Goal: Communication & Community: Answer question/provide support

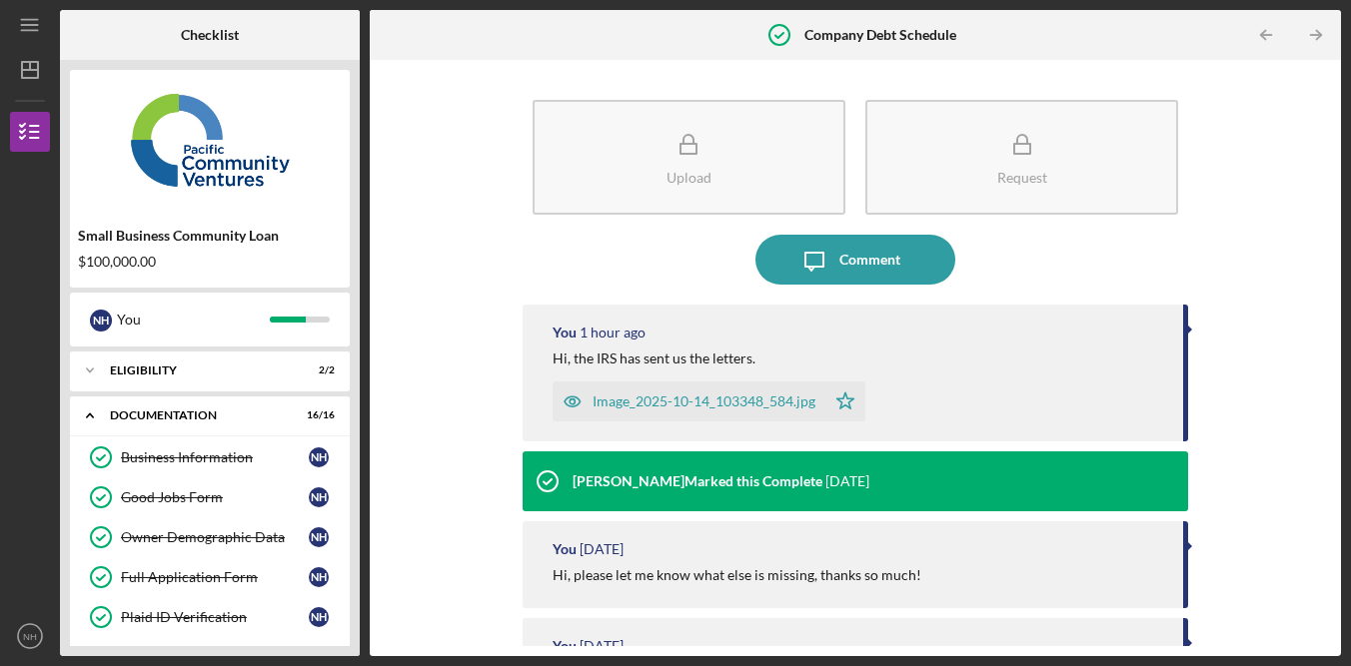
scroll to position [560, 0]
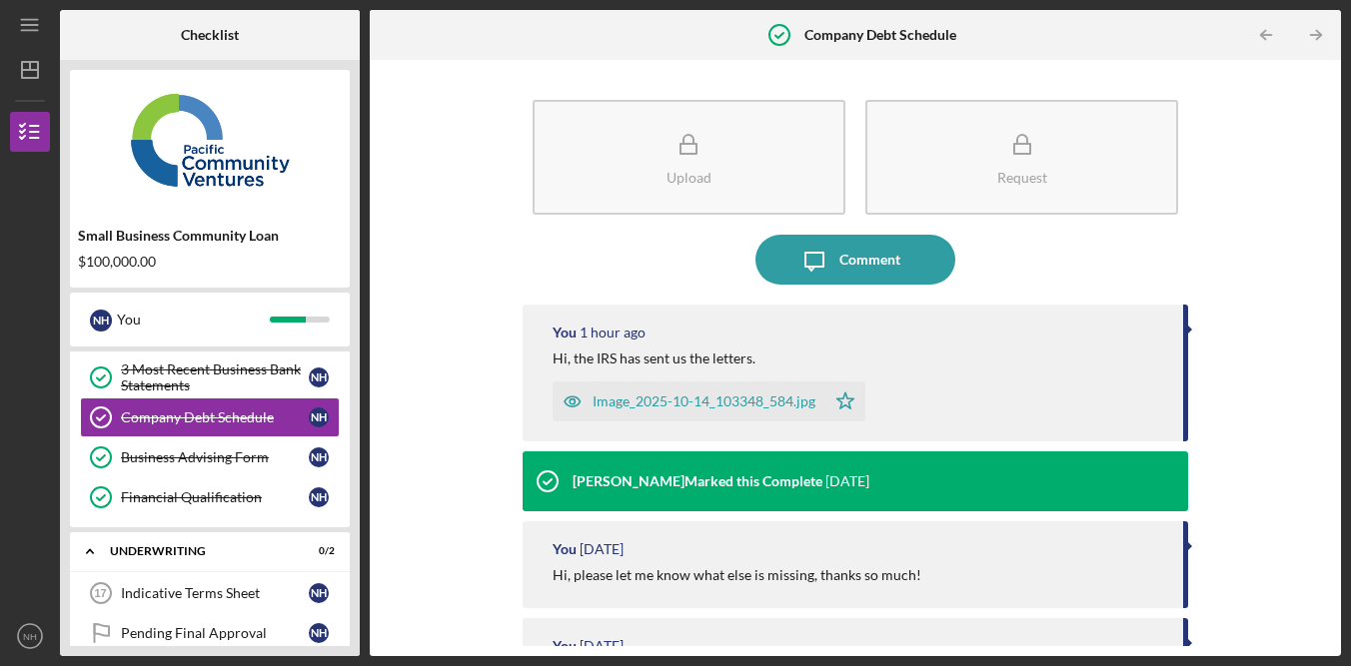
click at [1229, 219] on div "Upload Request Icon/Message Comment You 1 hour ago Hi, the IRS has sent us the …" at bounding box center [855, 358] width 951 height 577
click at [1228, 221] on div "Upload Request Icon/Message Comment You 1 hour ago Hi, the IRS has sent us the …" at bounding box center [855, 358] width 951 height 577
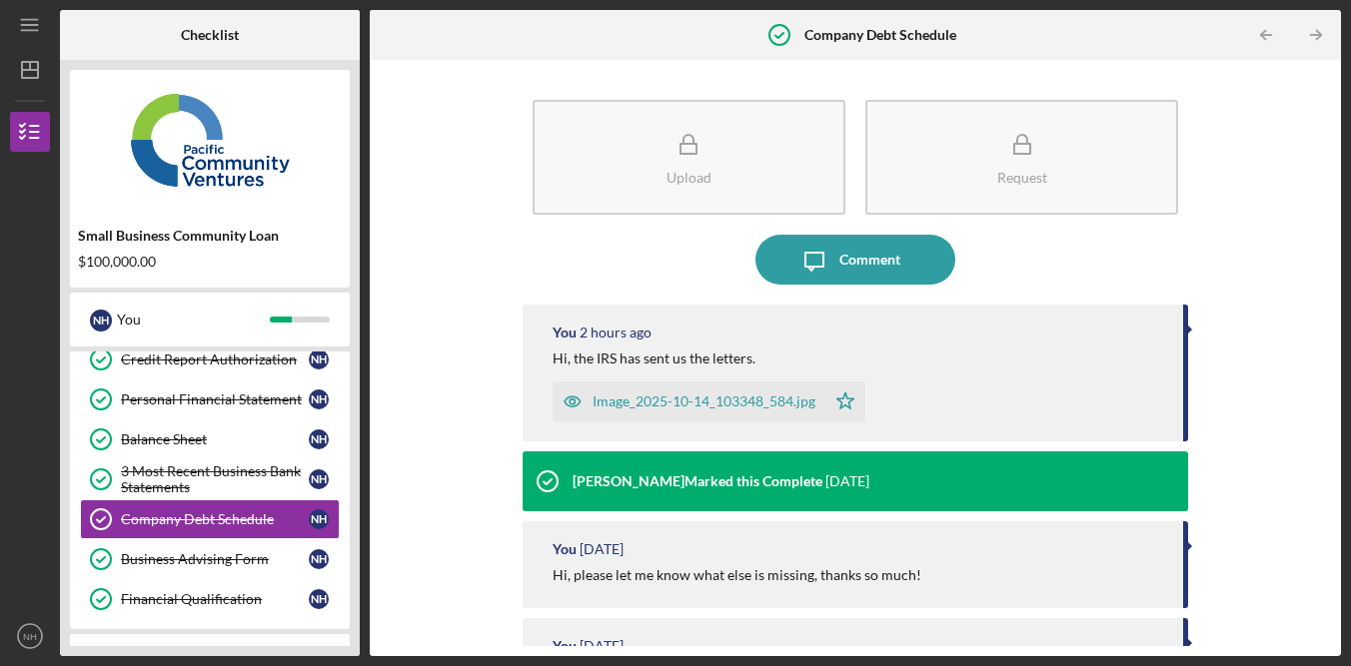
scroll to position [461, 0]
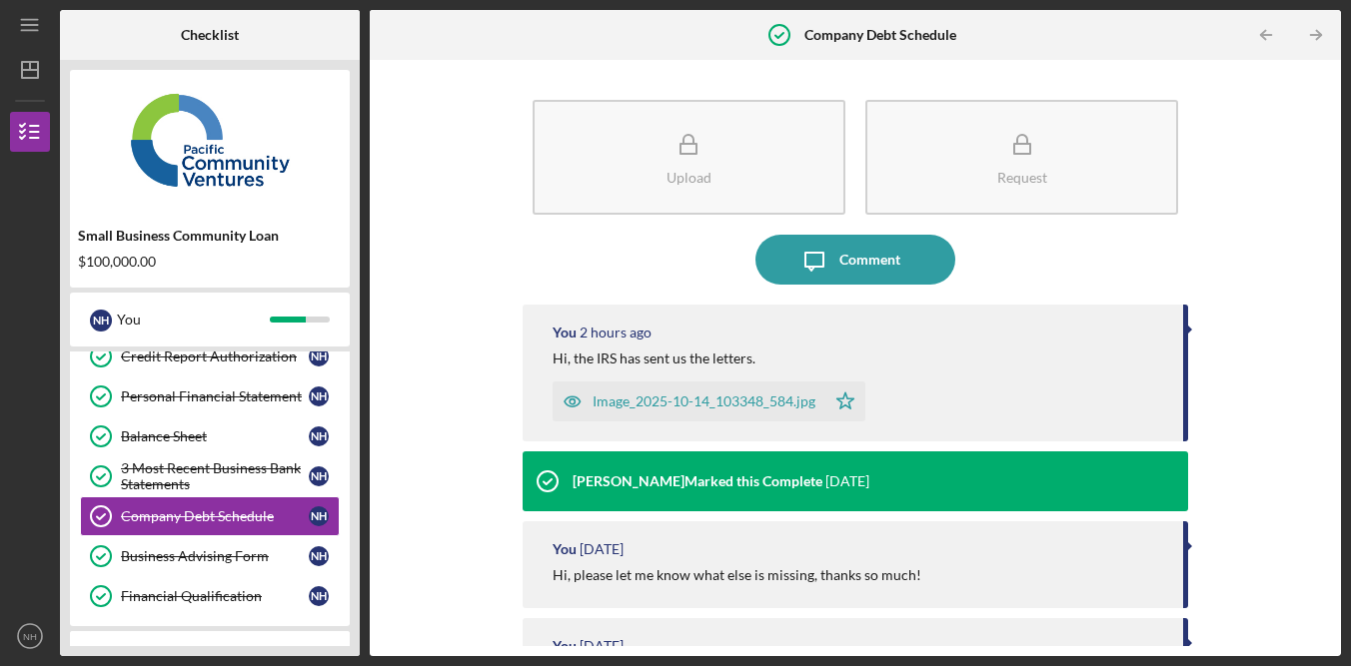
click at [1282, 267] on div "Upload Request Icon/Message Comment You 2 hours ago Hi, the IRS has sent us the…" at bounding box center [855, 358] width 951 height 577
click at [1227, 228] on div "Upload Request Icon/Message Comment You 2 hours ago Hi, the IRS has sent us the…" at bounding box center [855, 358] width 951 height 577
click at [1228, 228] on div "Upload Request Icon/Message Comment You 2 hours ago Hi, the IRS has sent us the…" at bounding box center [855, 358] width 951 height 577
click at [1292, 212] on div "Upload Request Icon/Message Comment You 2 hours ago Hi, the IRS has sent us the…" at bounding box center [855, 358] width 951 height 577
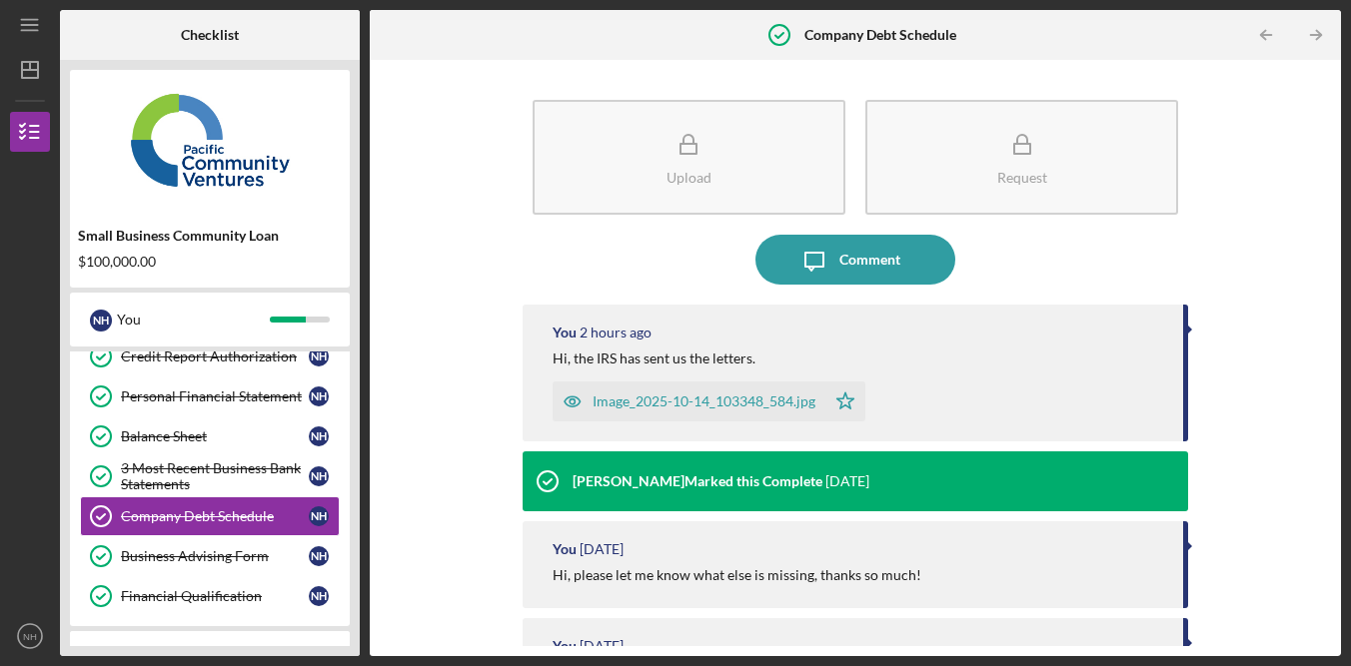
click at [1292, 212] on div "Upload Request Icon/Message Comment You 2 hours ago Hi, the IRS has sent us the…" at bounding box center [855, 358] width 951 height 577
